Goal: Task Accomplishment & Management: Use online tool/utility

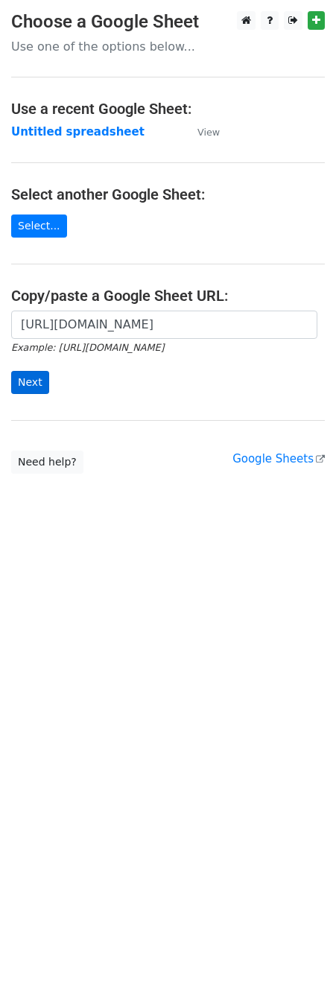
scroll to position [0, 302]
type input "[URL][DOMAIN_NAME]"
click at [16, 390] on input "Next" at bounding box center [30, 382] width 38 height 23
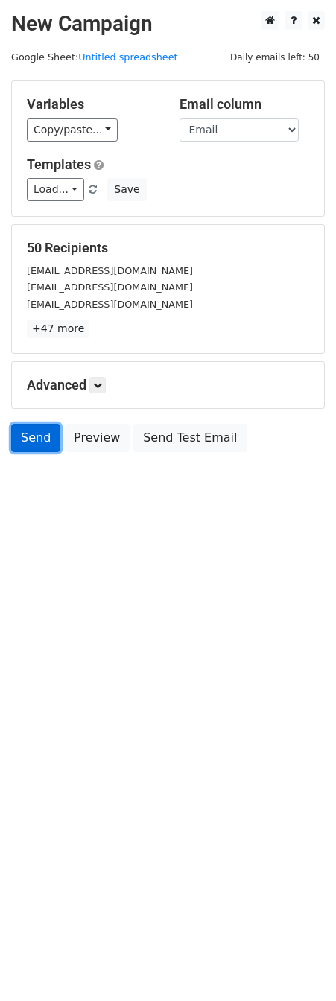
click at [28, 431] on link "Send" at bounding box center [35, 438] width 49 height 28
